Goal: Find specific page/section

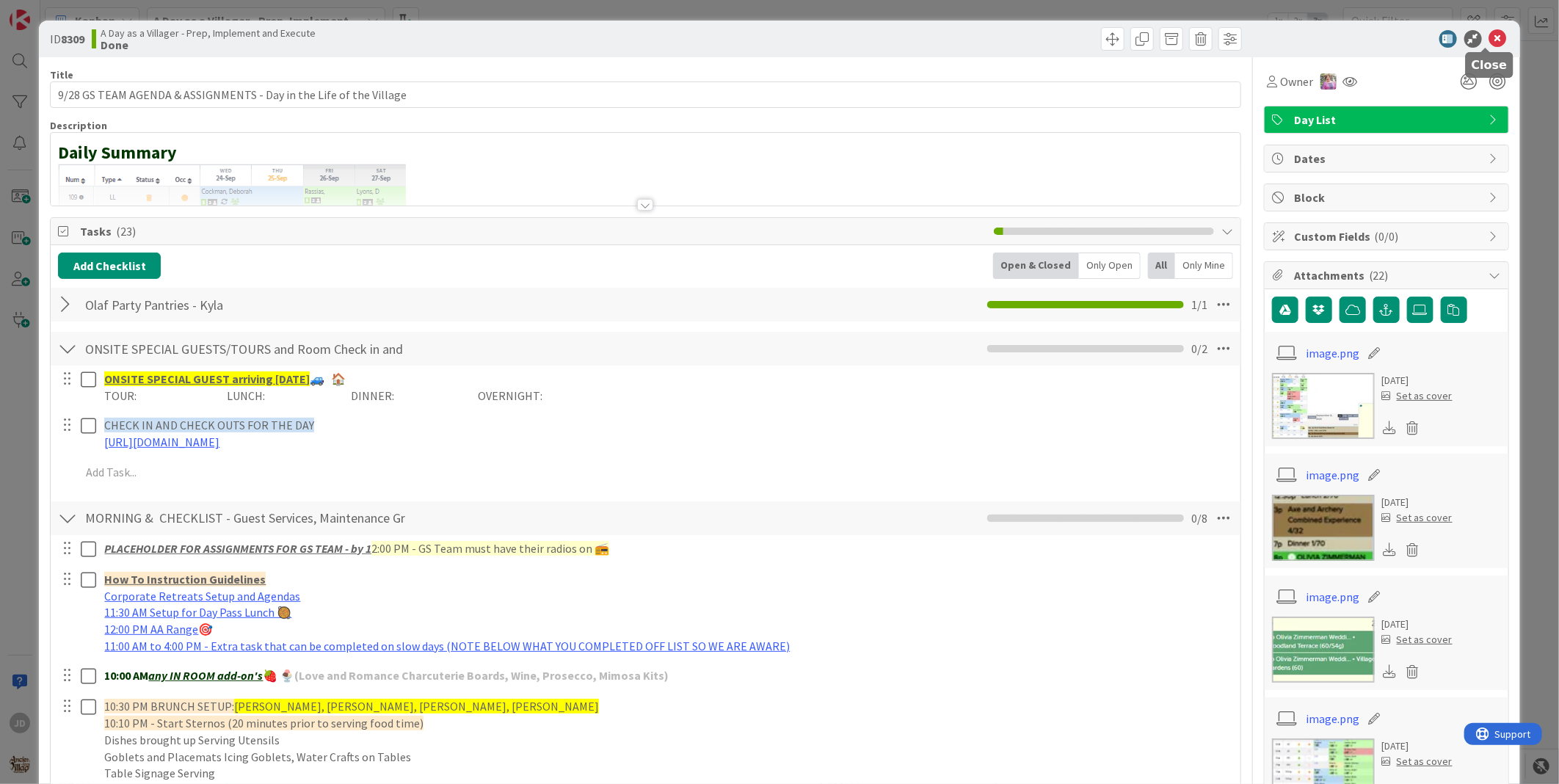
click at [1489, 45] on icon at bounding box center [1498, 39] width 18 height 18
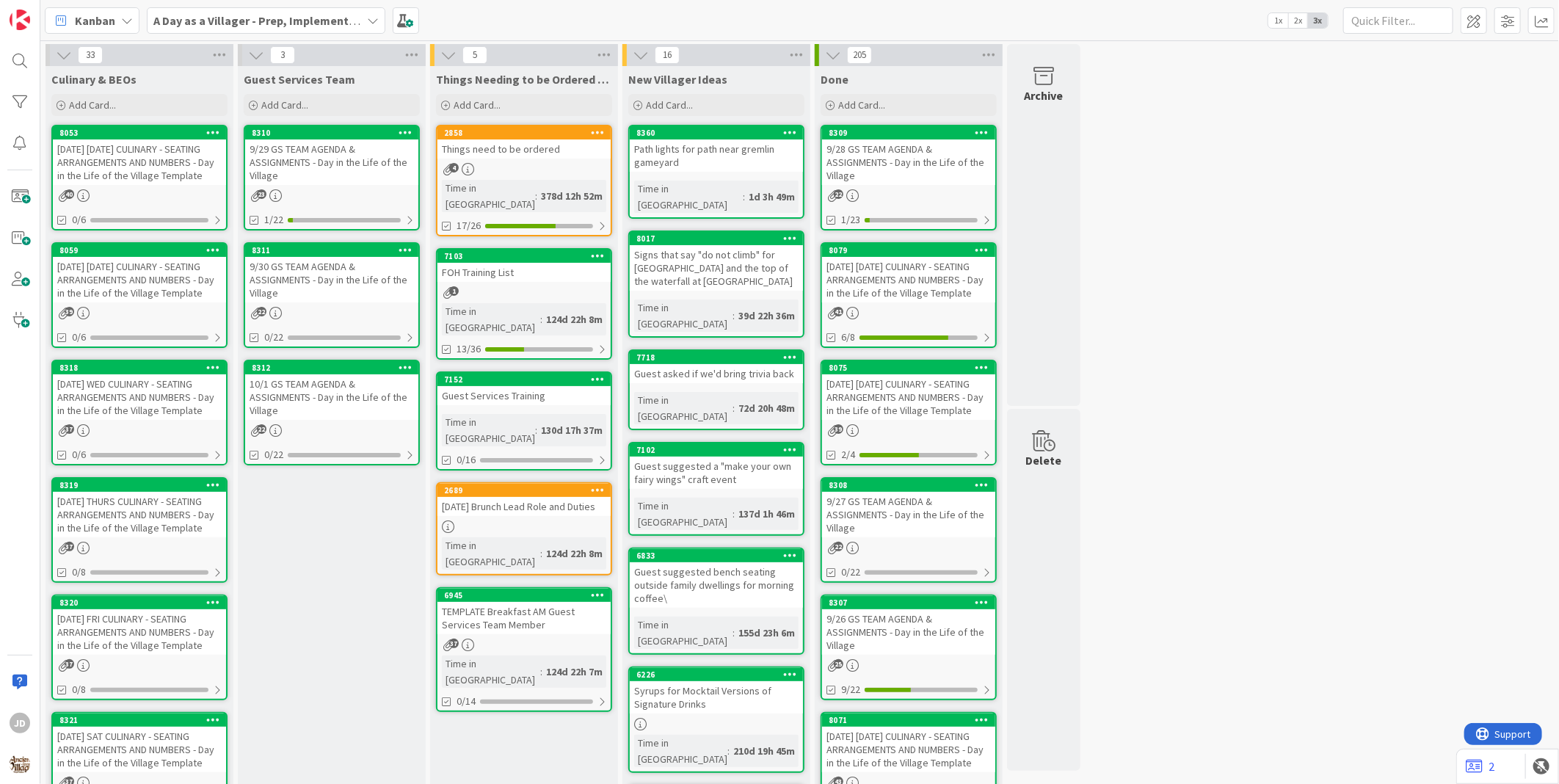
click at [323, 157] on div "9/29 GS TEAM AGENDA & ASSIGNMENTS - Day in the Life of the Village" at bounding box center [332, 162] width 173 height 45
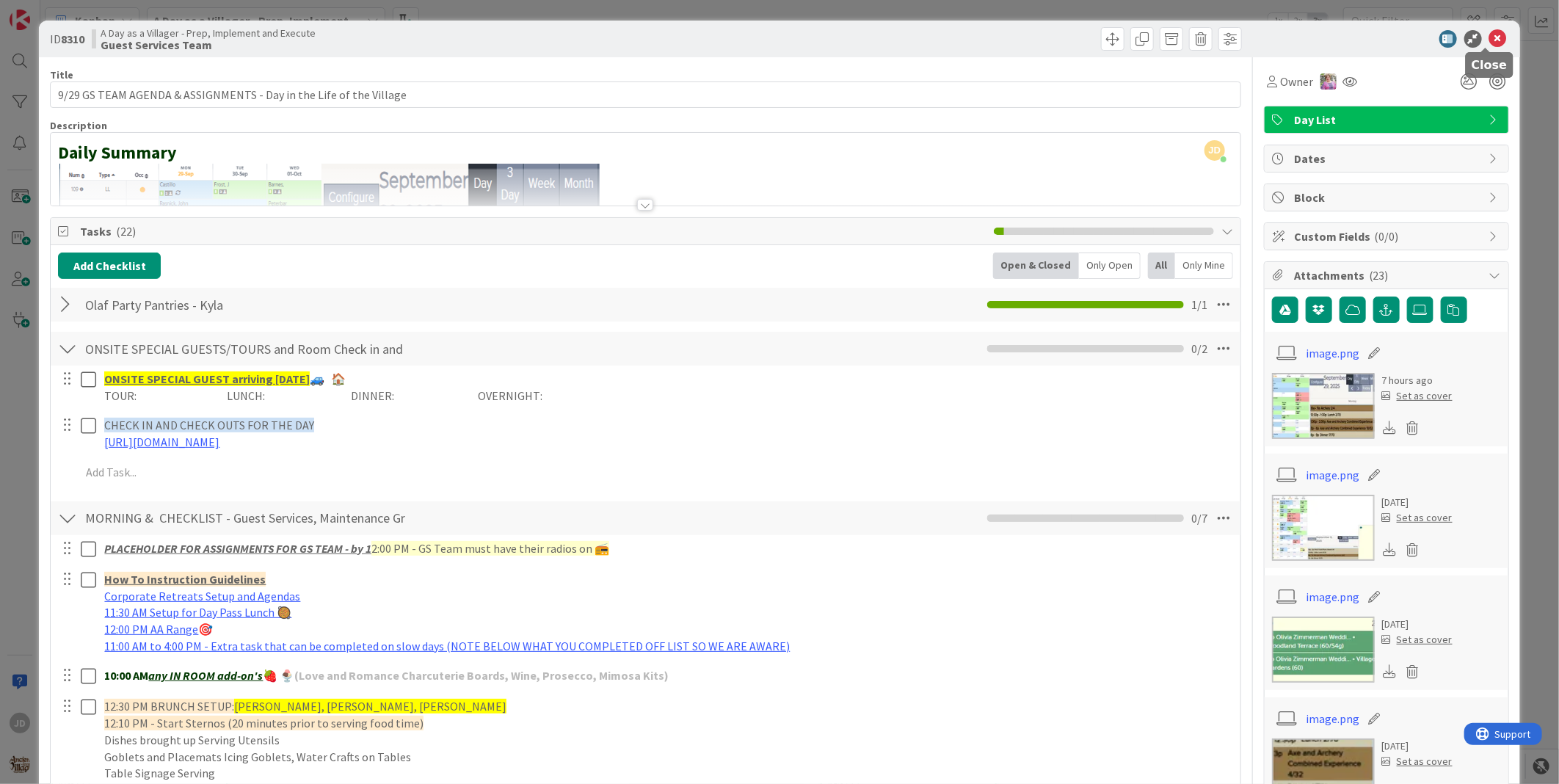
click at [1489, 37] on icon at bounding box center [1498, 39] width 18 height 18
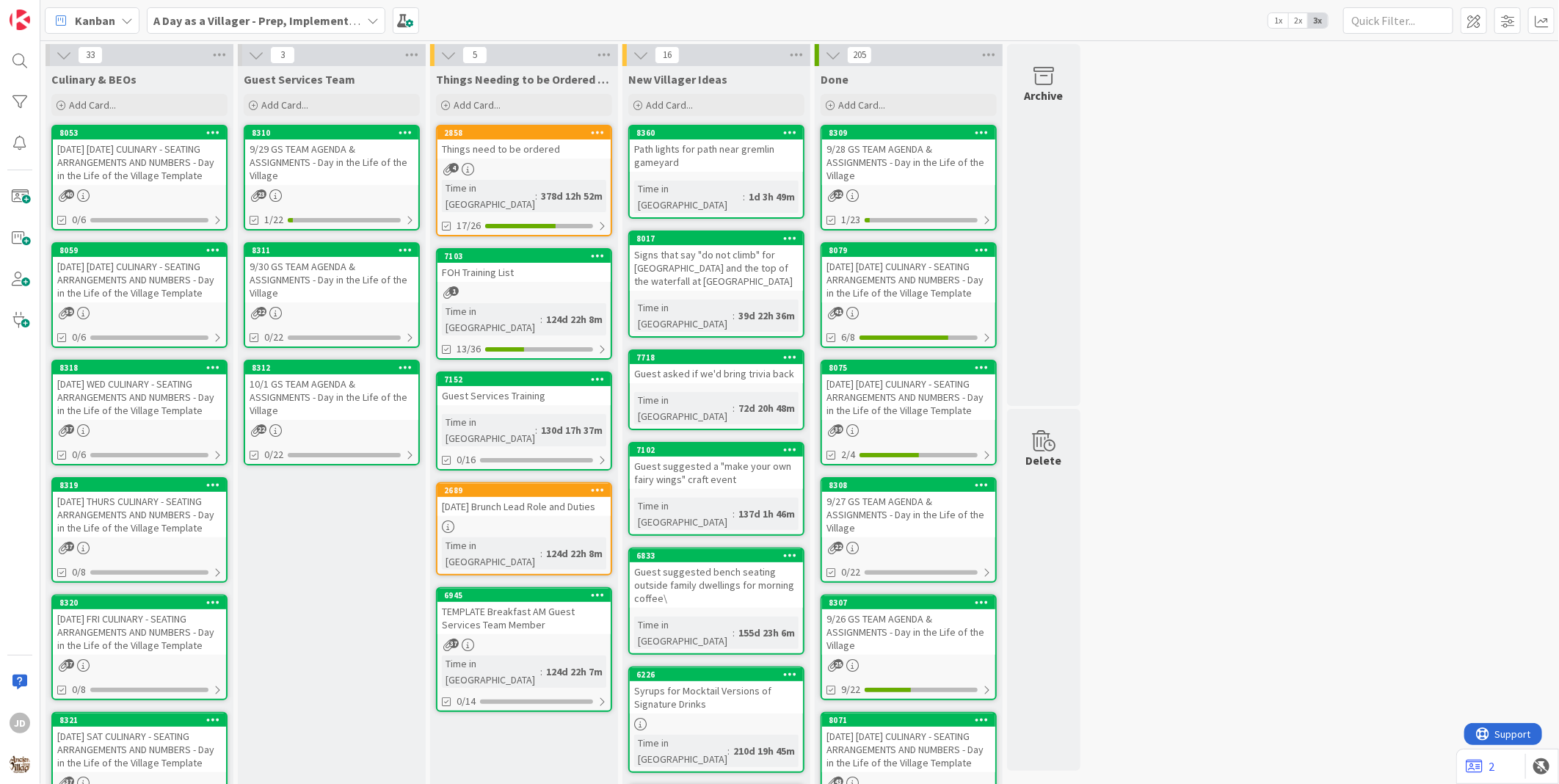
click at [192, 153] on div "[DATE] [DATE] CULINARY - SEATING ARRANGEMENTS AND NUMBERS - Day in the Life of …" at bounding box center [140, 162] width 173 height 45
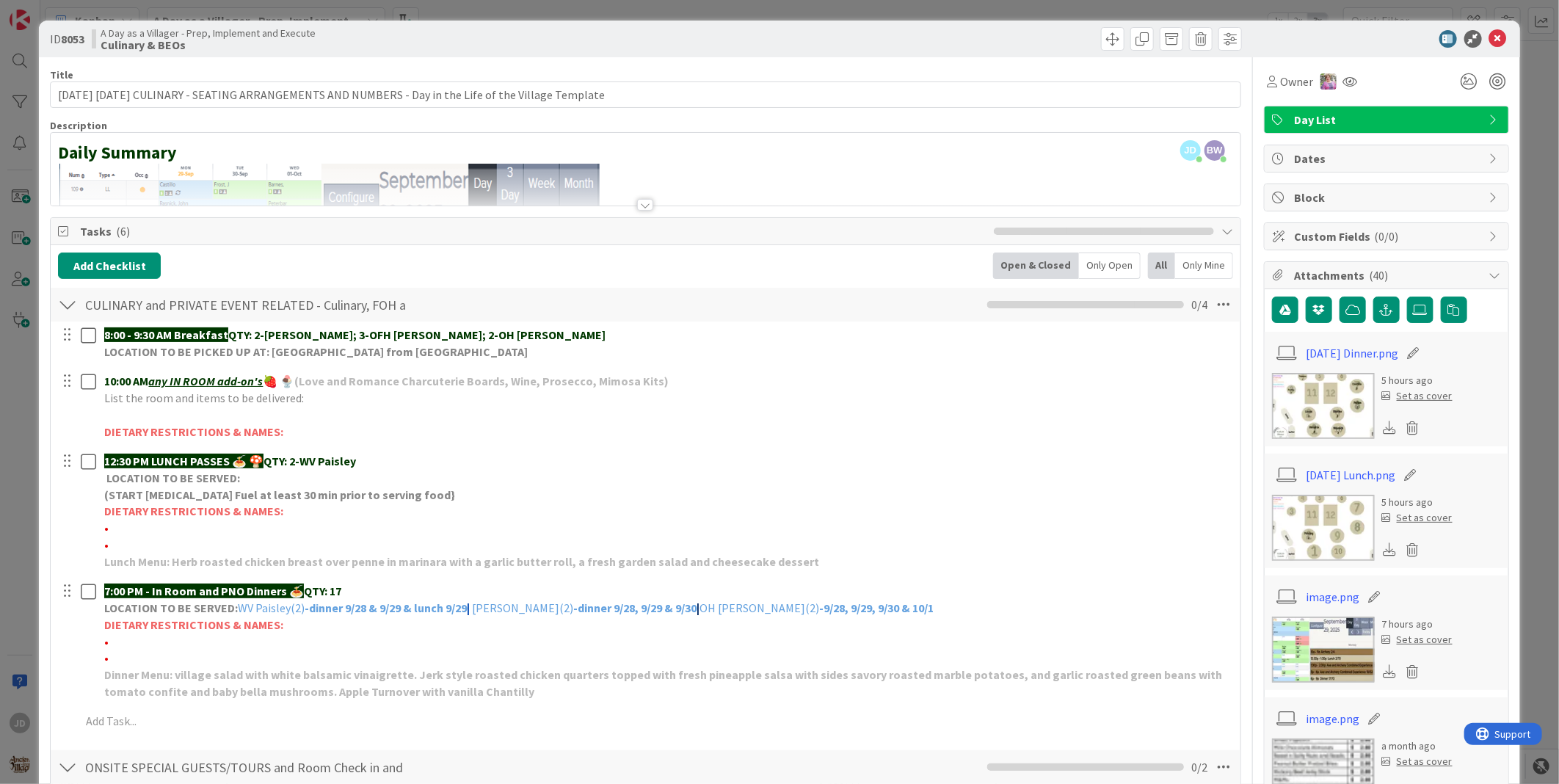
click at [1345, 389] on img at bounding box center [1324, 406] width 103 height 66
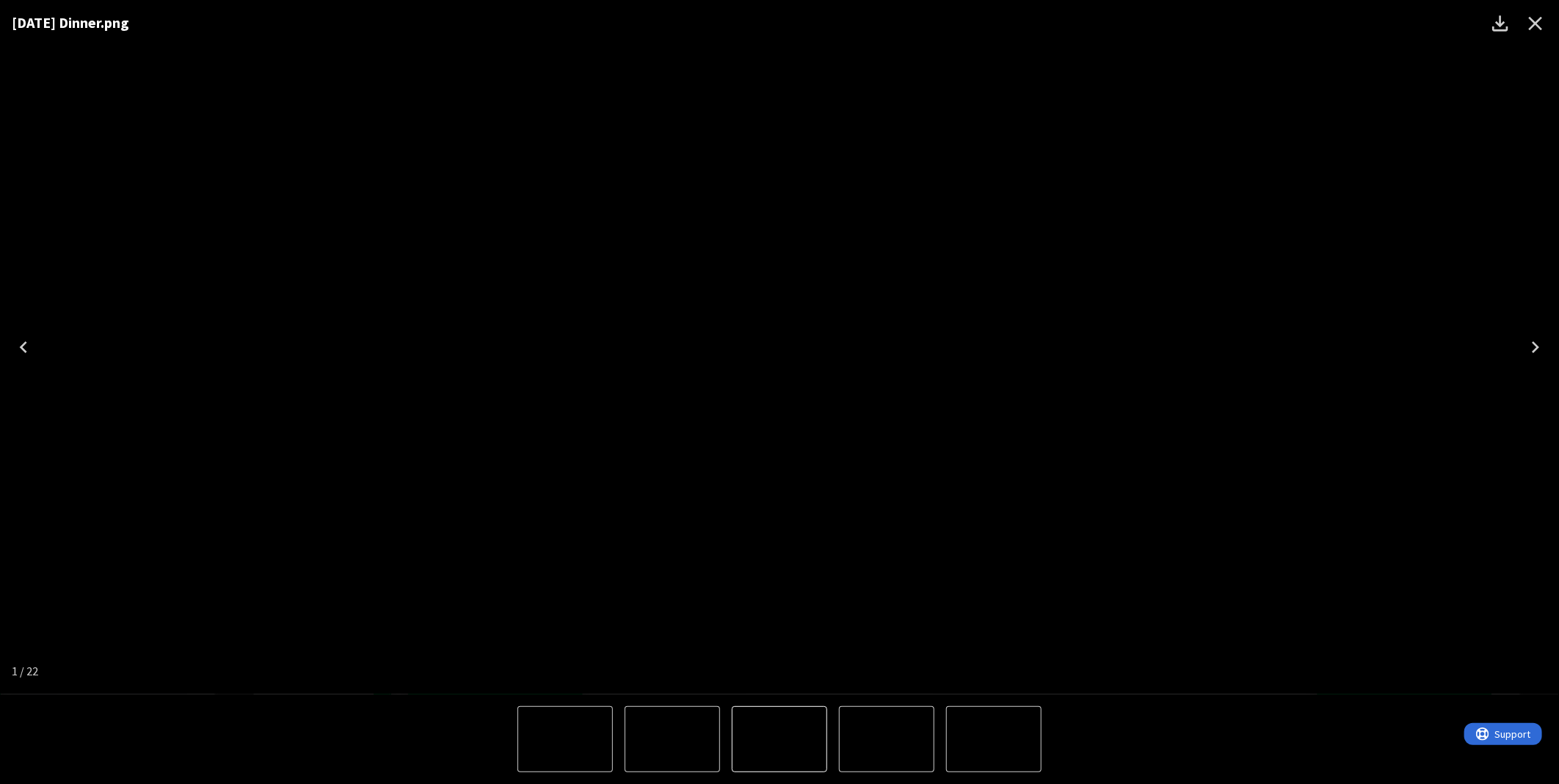
click at [1290, 664] on div "[DATE] Dinner.png" at bounding box center [779, 347] width 1559 height 694
click at [780, 347] on img "1 of 22" at bounding box center [780, 347] width 0 height 0
